Goal: Book appointment/travel/reservation

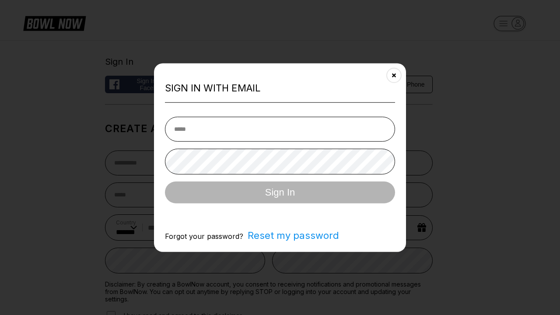
select select "**"
type input "**********"
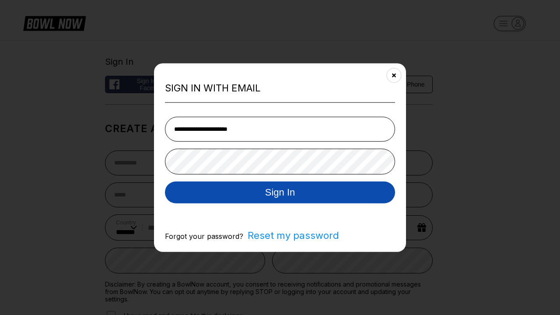
click at [280, 193] on button "Sign In" at bounding box center [280, 192] width 230 height 22
